Goal: Obtain resource: Obtain resource

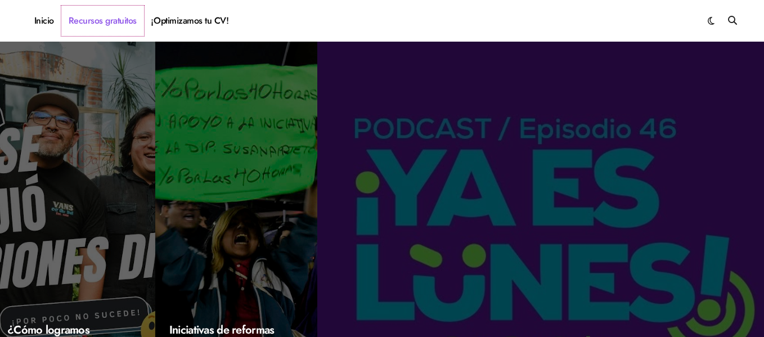
click at [101, 20] on link "Recursos gratuitos" at bounding box center [102, 21] width 83 height 30
click at [114, 21] on link "Recursos gratuitos" at bounding box center [102, 21] width 83 height 30
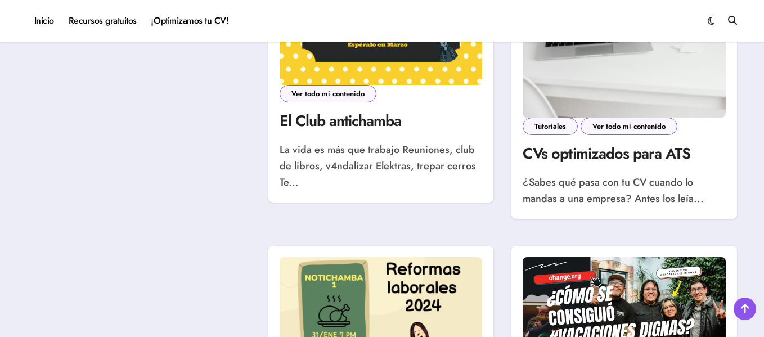
scroll to position [788, 0]
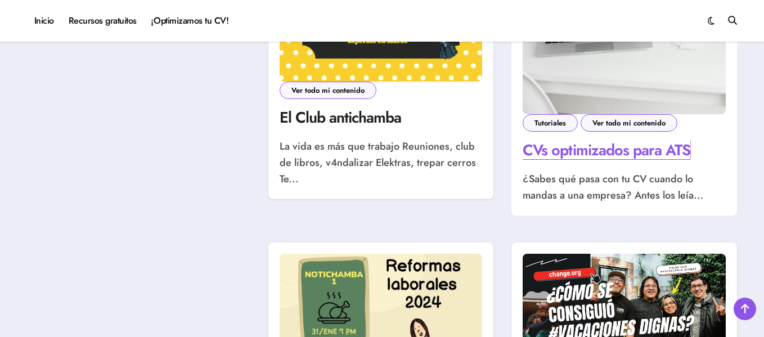
click at [572, 152] on link "CVs optimizados para ATS" at bounding box center [607, 150] width 168 height 22
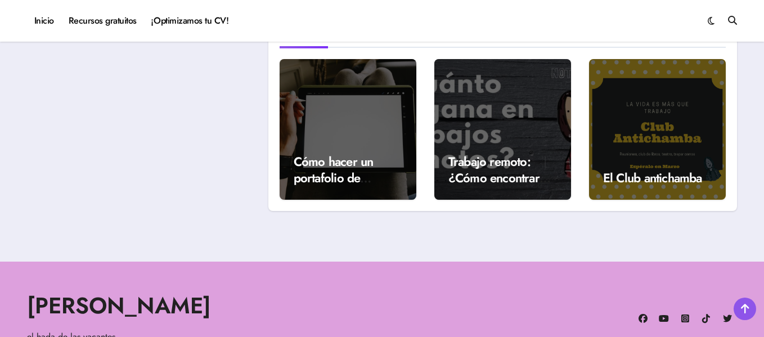
scroll to position [2813, 0]
